Goal: Task Accomplishment & Management: Use online tool/utility

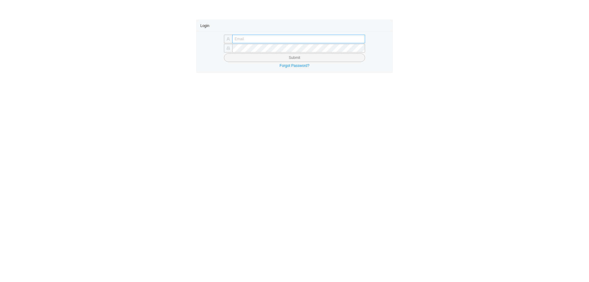
click at [290, 39] on input "text" at bounding box center [298, 39] width 133 height 9
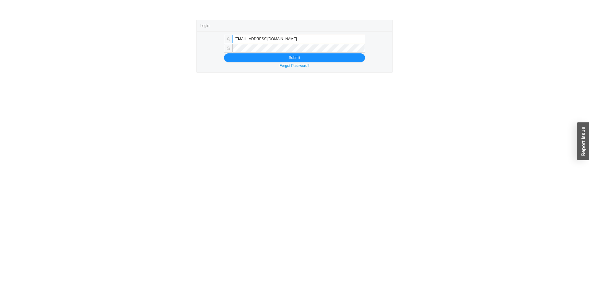
drag, startPoint x: 248, startPoint y: 42, endPoint x: 358, endPoint y: 43, distance: 109.8
click at [358, 43] on input "mordy@qualitybath.com" at bounding box center [298, 39] width 133 height 9
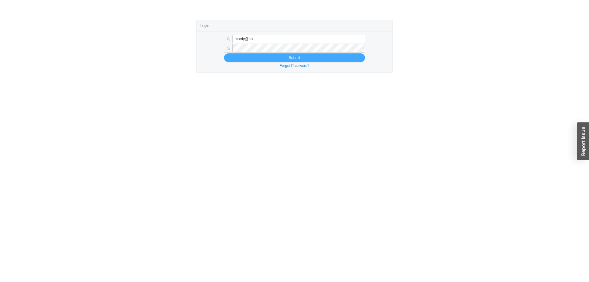
type input "mordy@homeandstone.com"
click at [254, 57] on button "Submit" at bounding box center [294, 57] width 141 height 9
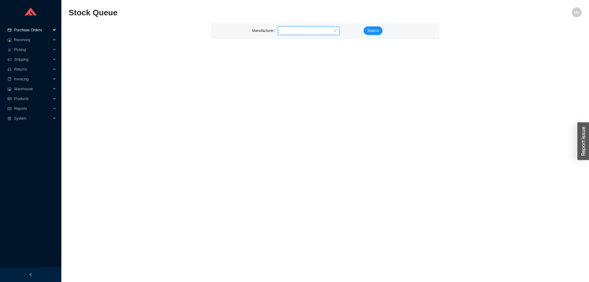
click at [24, 28] on span "Purchase Orders" at bounding box center [32, 30] width 37 height 10
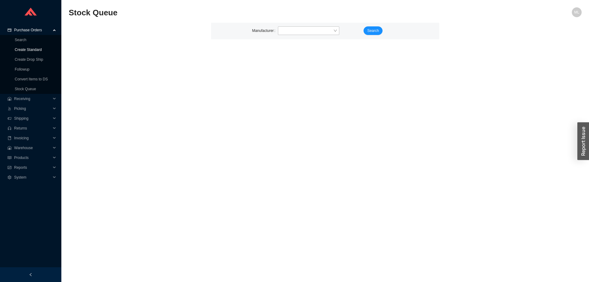
click at [30, 48] on link "Create Standard" at bounding box center [28, 50] width 27 height 4
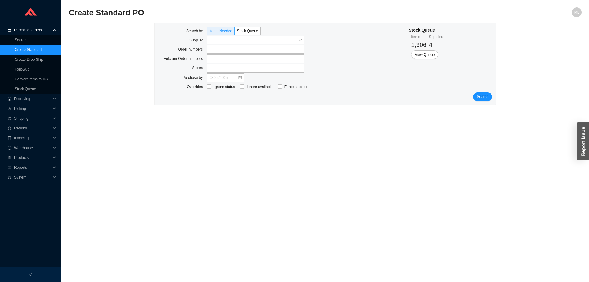
click at [229, 39] on input "search" at bounding box center [253, 40] width 89 height 8
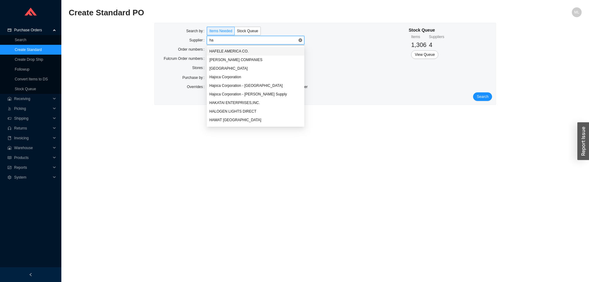
type input "han"
click at [228, 68] on div "HANSGROHE INC." at bounding box center [255, 69] width 93 height 6
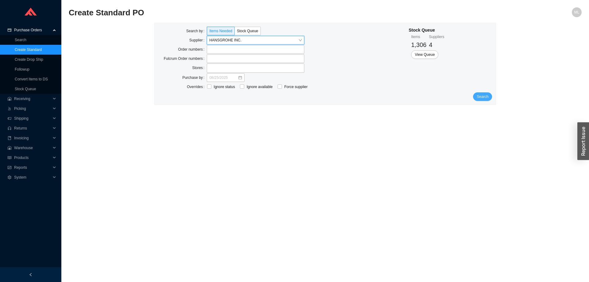
click at [483, 96] on span "Search" at bounding box center [483, 97] width 12 height 6
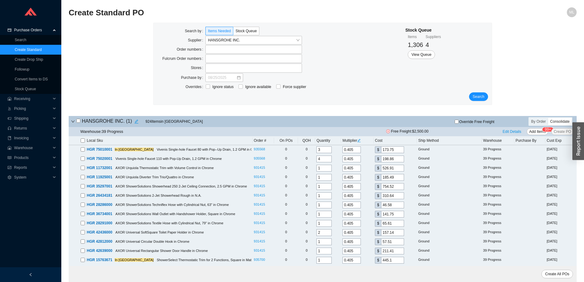
click at [81, 139] on input "checkbox" at bounding box center [83, 140] width 4 height 4
checkbox input "true"
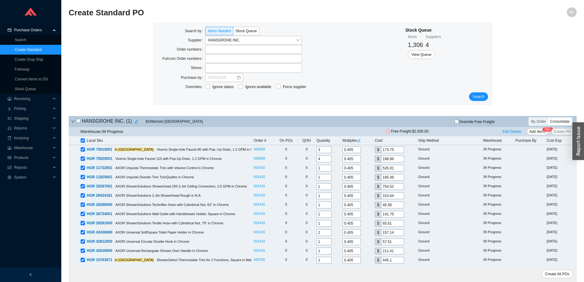
checkbox input "true"
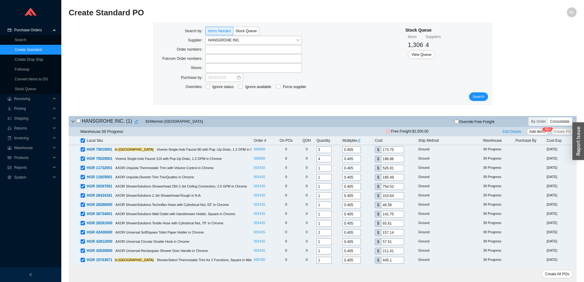
checkbox input "true"
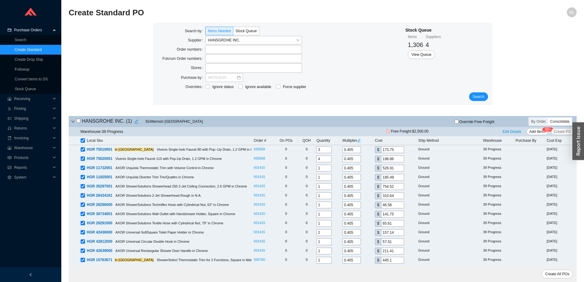
checkbox input "true"
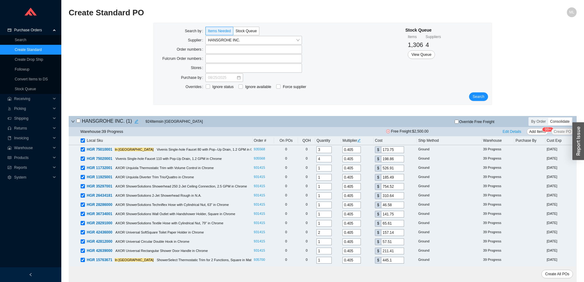
checkbox input "true"
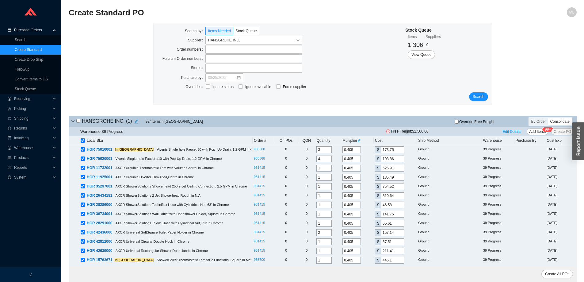
checkbox input "true"
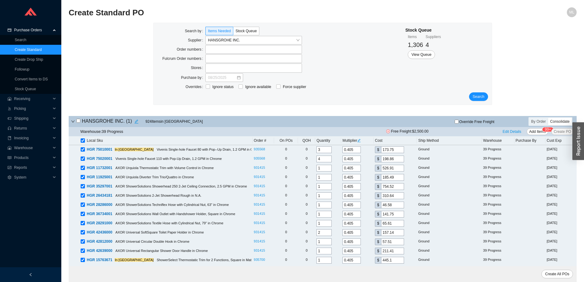
checkbox input "true"
click at [30, 88] on link "Stock Queue" at bounding box center [25, 89] width 21 height 4
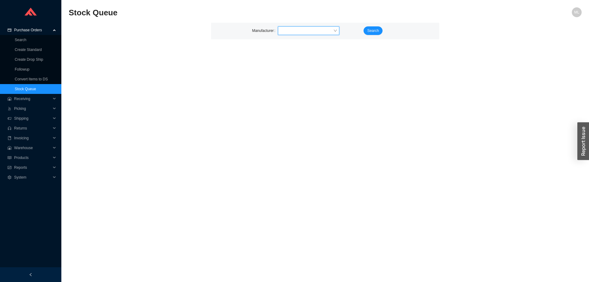
click at [290, 29] on input "search" at bounding box center [306, 31] width 53 height 8
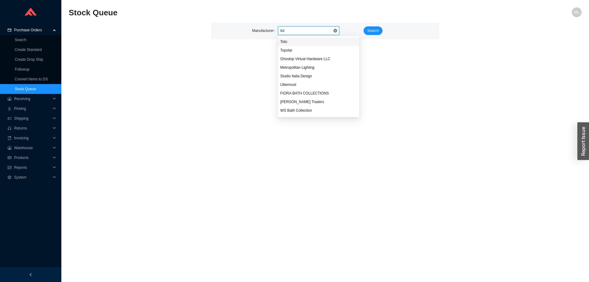
type input "toto"
click at [283, 40] on div "Toto" at bounding box center [308, 42] width 56 height 6
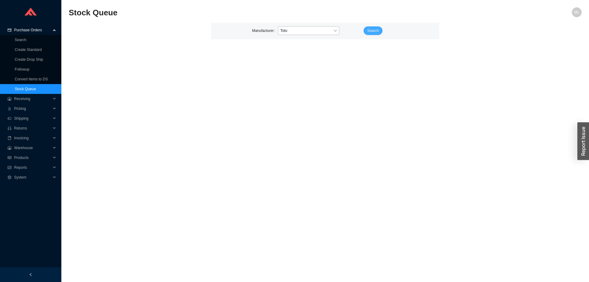
click at [371, 30] on span "Search" at bounding box center [373, 31] width 12 height 6
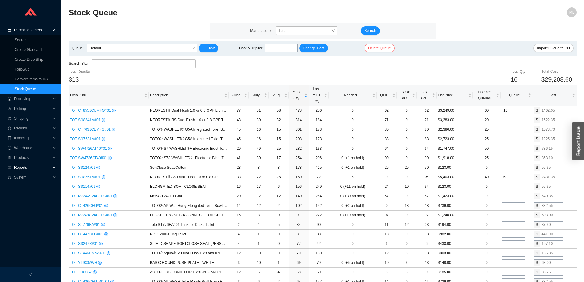
click at [20, 167] on span "Reports" at bounding box center [32, 168] width 37 height 10
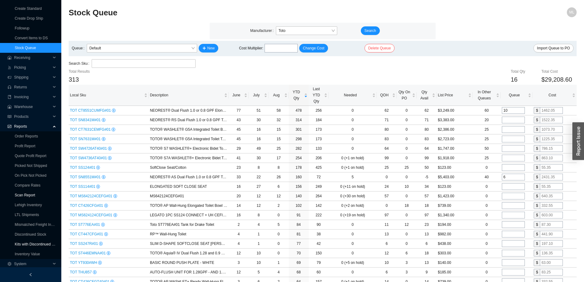
scroll to position [42, 0]
click at [31, 251] on link "Inventory Value" at bounding box center [27, 253] width 25 height 4
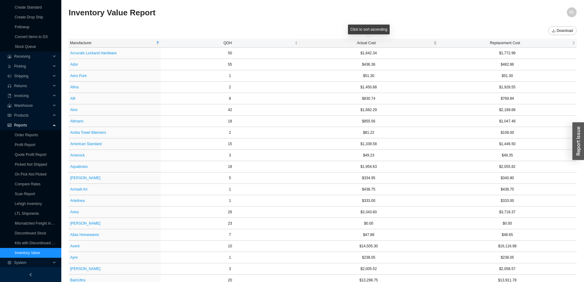
click at [366, 42] on span "Actual Cost" at bounding box center [367, 43] width 132 height 6
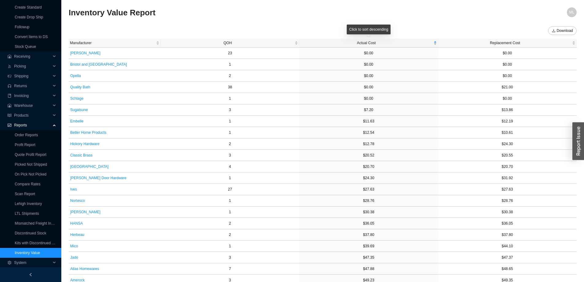
click at [366, 42] on span "Actual Cost" at bounding box center [367, 43] width 132 height 6
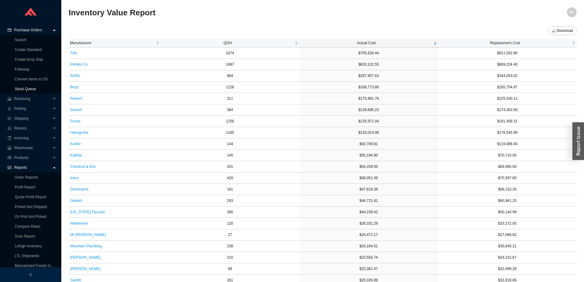
click at [26, 87] on link "Stock Queue" at bounding box center [25, 89] width 21 height 4
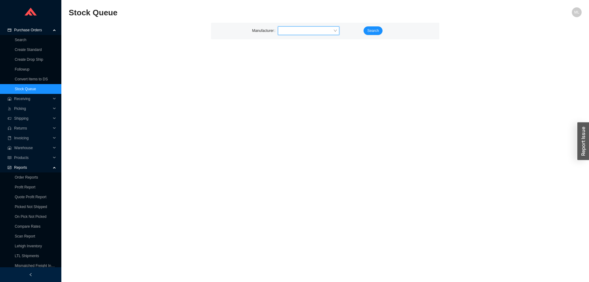
click at [282, 31] on input "search" at bounding box center [306, 31] width 53 height 8
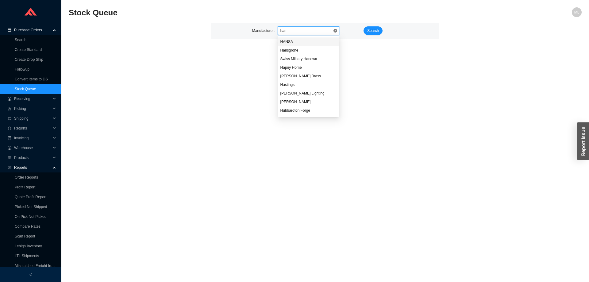
type input "hans"
click at [294, 51] on div "Hansgrohe" at bounding box center [308, 51] width 56 height 6
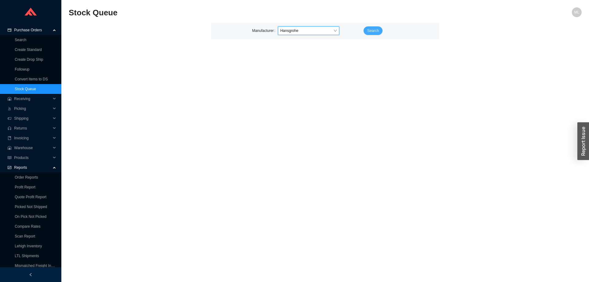
click at [376, 31] on span "Search" at bounding box center [373, 31] width 12 height 6
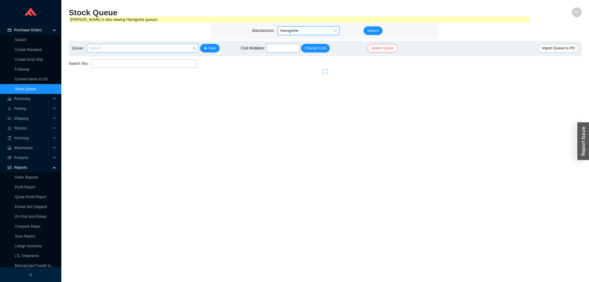
click at [125, 48] on span "Default" at bounding box center [142, 48] width 107 height 8
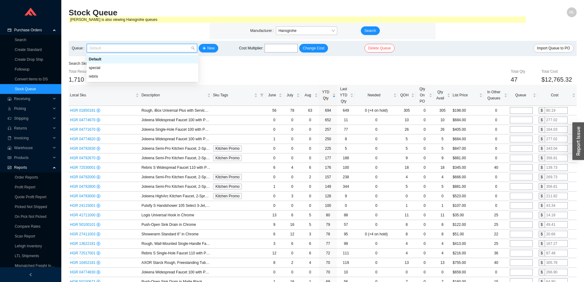
click at [117, 58] on div "Default" at bounding box center [142, 59] width 107 height 6
click at [404, 71] on div "Total Qty 47 Total Cost $12,765.32" at bounding box center [365, 76] width 424 height 16
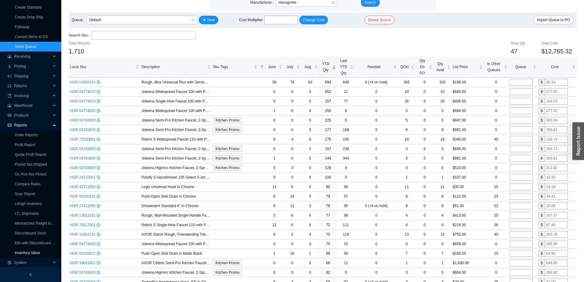
scroll to position [61, 0]
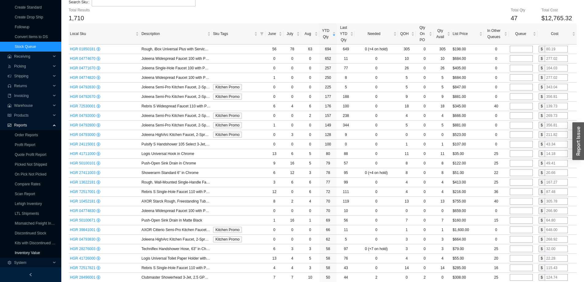
click at [34, 252] on link "Inventory Value" at bounding box center [27, 253] width 25 height 4
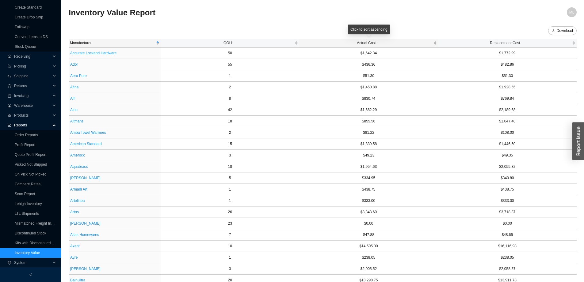
click at [356, 41] on span "Actual Cost" at bounding box center [367, 43] width 132 height 6
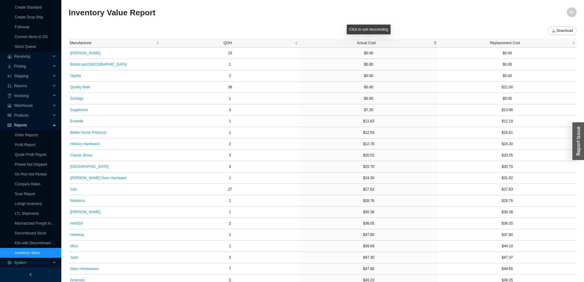
click at [359, 41] on span "Actual Cost" at bounding box center [367, 43] width 132 height 6
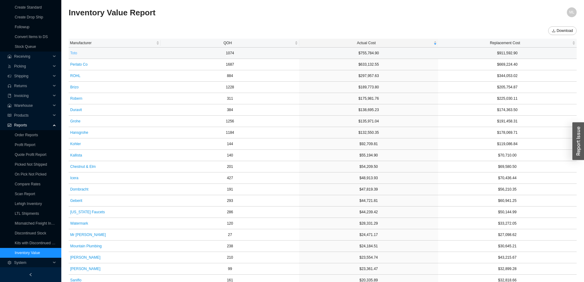
click at [76, 53] on span "Toto" at bounding box center [73, 53] width 7 height 6
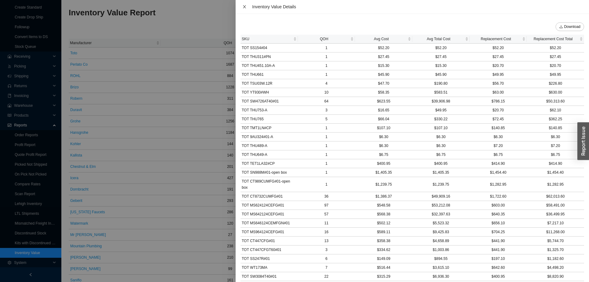
click at [245, 6] on icon "close" at bounding box center [244, 6] width 3 height 3
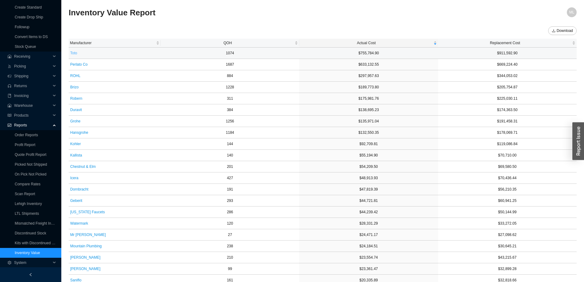
click at [72, 52] on span "Toto" at bounding box center [73, 53] width 7 height 6
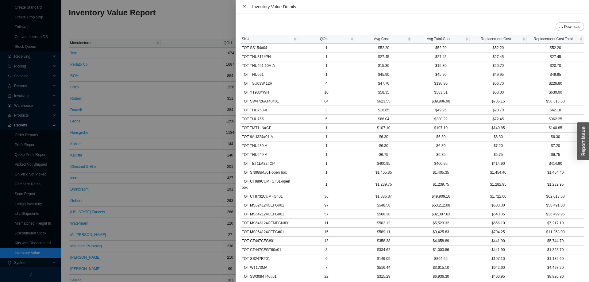
click at [244, 8] on icon "close" at bounding box center [244, 7] width 4 height 4
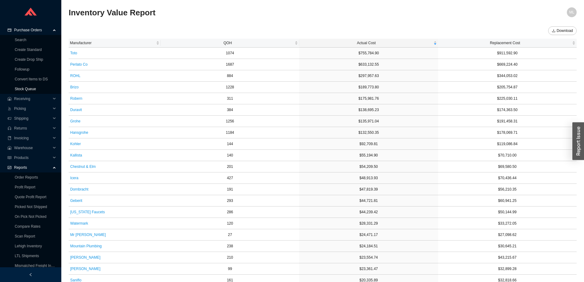
click at [29, 88] on link "Stock Queue" at bounding box center [25, 89] width 21 height 4
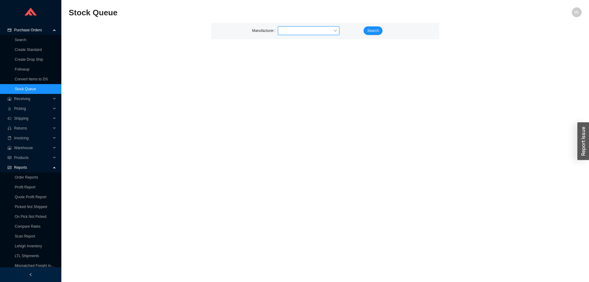
click at [292, 32] on input "search" at bounding box center [306, 31] width 53 height 8
type input "tot"
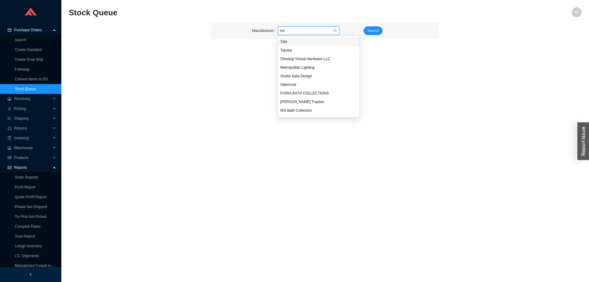
click at [287, 42] on div "Toto" at bounding box center [318, 42] width 77 height 6
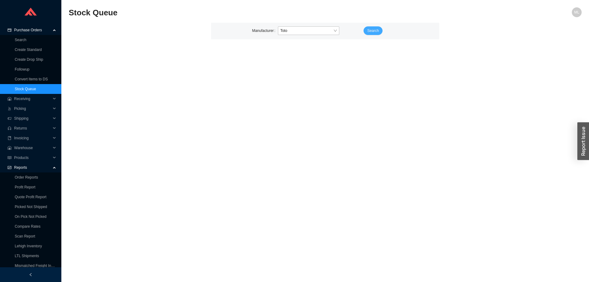
click at [375, 29] on span "Search" at bounding box center [373, 31] width 12 height 6
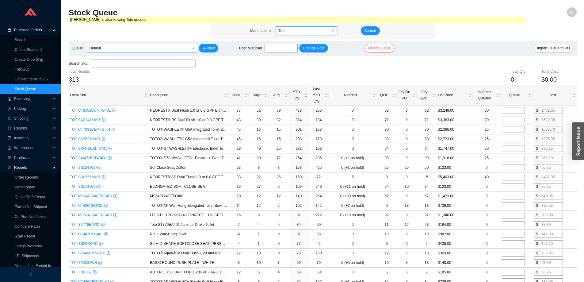
click at [132, 48] on span "Default" at bounding box center [141, 48] width 105 height 8
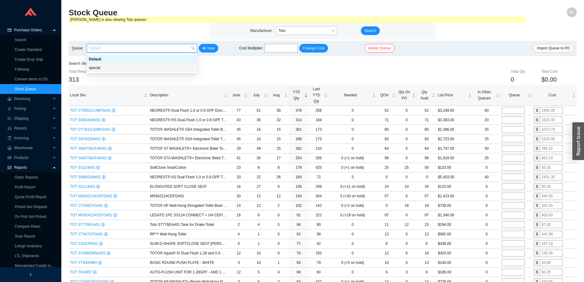
click at [99, 71] on div "special" at bounding box center [142, 68] width 106 height 6
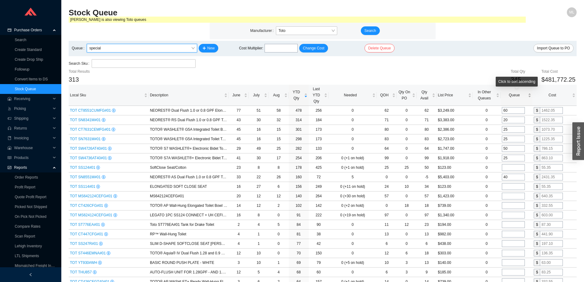
click at [511, 94] on span "Queue" at bounding box center [514, 95] width 25 height 6
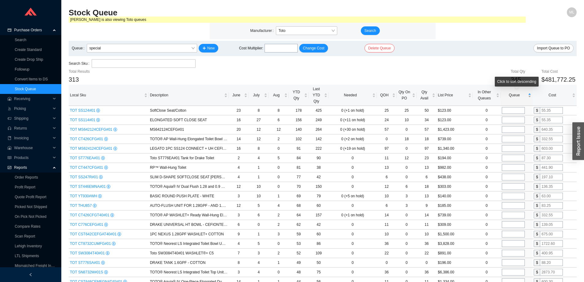
click at [513, 94] on span "Queue" at bounding box center [514, 95] width 25 height 6
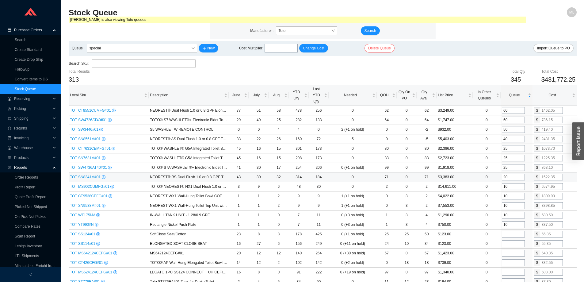
type input "65"
click at [468, 71] on div "Total Qty 350 Total Cost $489,082.50" at bounding box center [365, 76] width 424 height 16
click at [372, 30] on span "Search" at bounding box center [371, 31] width 12 height 6
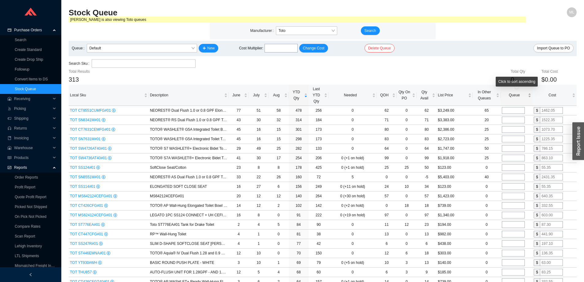
click at [515, 95] on span "Queue" at bounding box center [514, 95] width 25 height 6
click at [140, 51] on span "Default" at bounding box center [141, 48] width 105 height 8
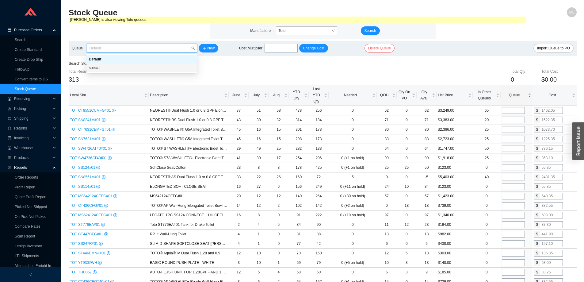
click at [102, 67] on div "special" at bounding box center [142, 68] width 106 height 6
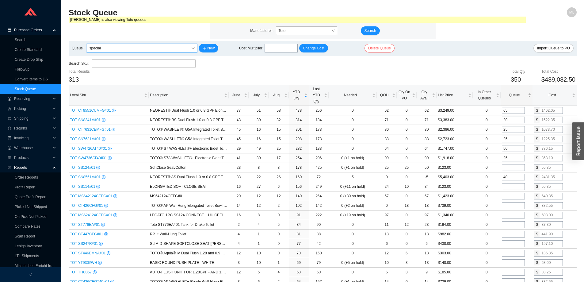
click at [515, 96] on span "Queue" at bounding box center [514, 95] width 25 height 6
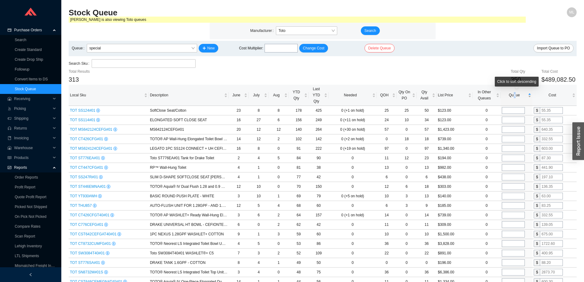
click at [515, 96] on span "Queue" at bounding box center [514, 95] width 25 height 6
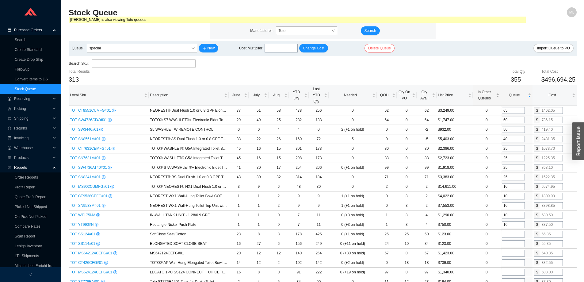
type input "20"
type input "45"
click at [460, 66] on div "Search Sku" at bounding box center [323, 63] width 508 height 9
type input "42"
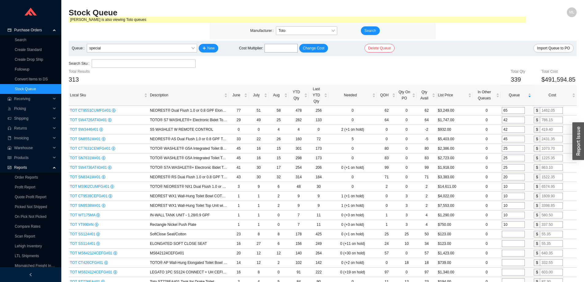
type input "6"
type input "0"
